Goal: Obtain resource: Obtain resource

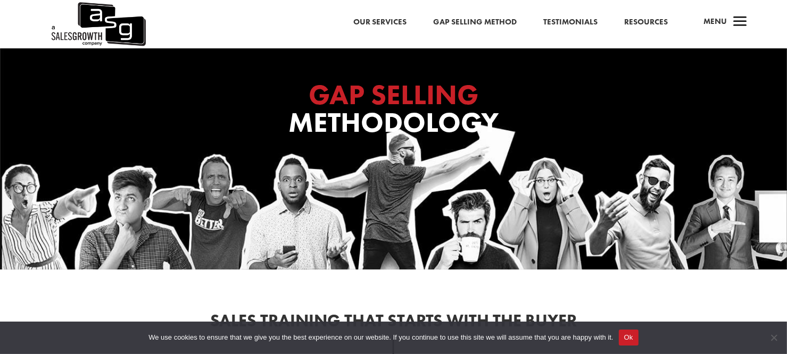
click at [255, 29] on div "Our Services Gap Selling Method Testimonials Resources a Menu" at bounding box center [393, 24] width 787 height 48
click at [644, 25] on link "Resources" at bounding box center [646, 22] width 44 height 14
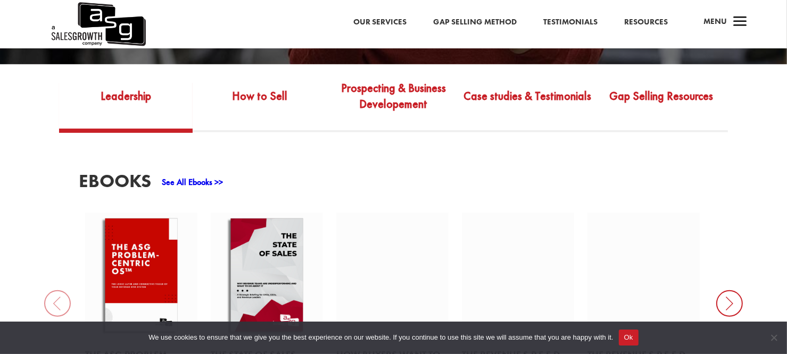
scroll to position [372, 0]
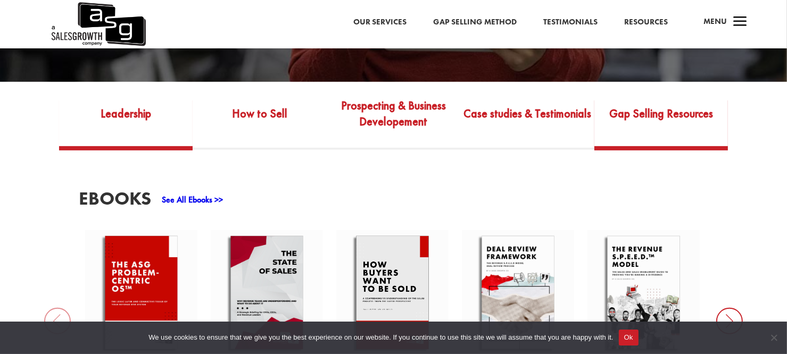
click at [684, 126] on link "Gap Selling Resources" at bounding box center [661, 121] width 134 height 50
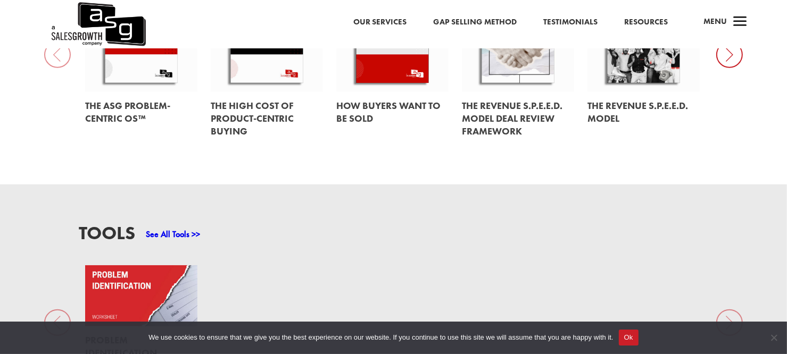
scroll to position [692, 0]
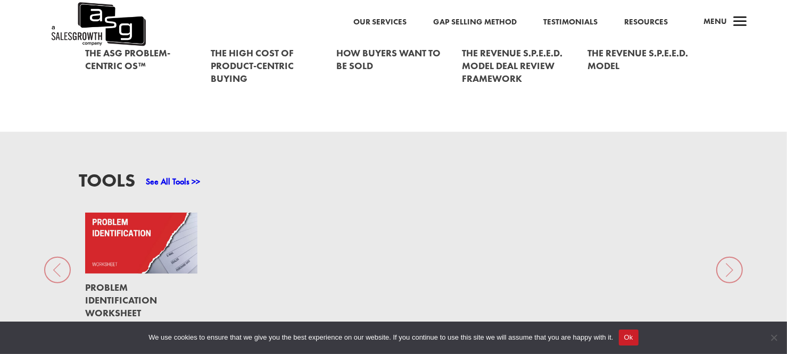
click at [174, 176] on link "See All Tools >>" at bounding box center [173, 181] width 54 height 11
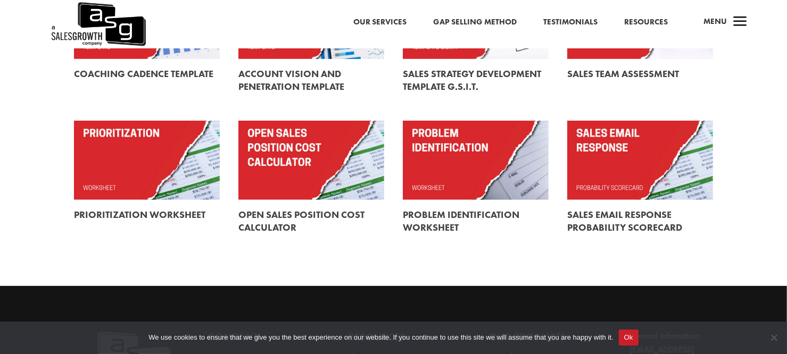
scroll to position [372, 0]
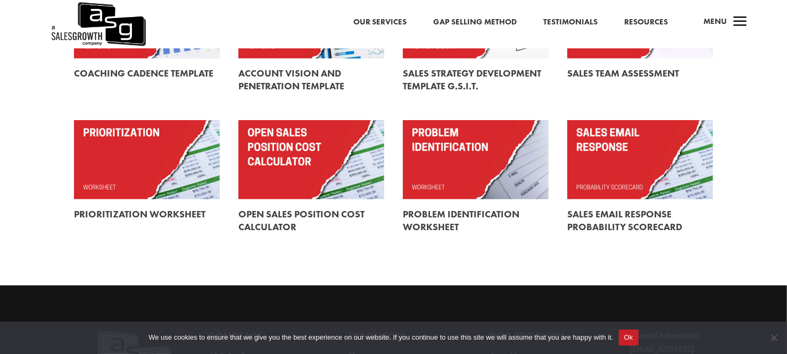
click at [485, 176] on link at bounding box center [476, 159] width 146 height 79
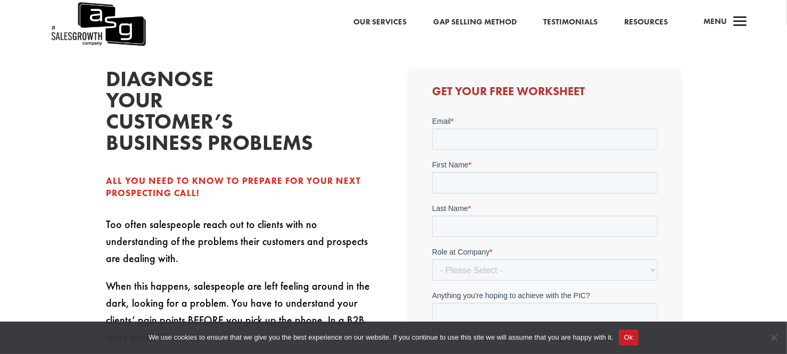
scroll to position [106, 0]
